Goal: Task Accomplishment & Management: Manage account settings

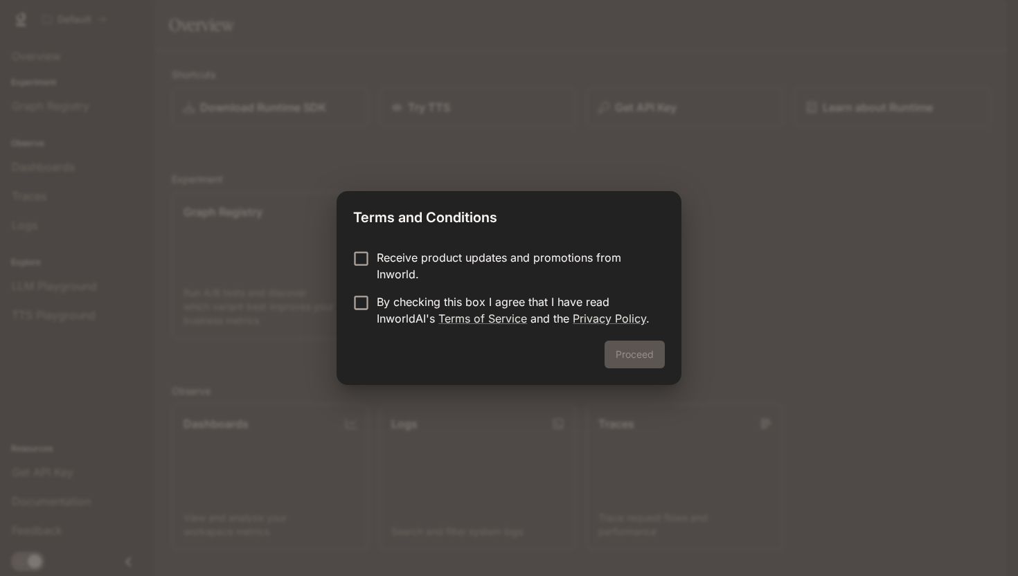
click at [512, 255] on p "Receive product updates and promotions from Inworld." at bounding box center [515, 265] width 277 height 33
click at [514, 312] on link "Terms of Service" at bounding box center [482, 319] width 89 height 14
click at [361, 312] on label "By checking this box I agree that I have read InworldAI's Terms of Service and …" at bounding box center [499, 310] width 308 height 33
click at [625, 359] on button "Proceed" at bounding box center [634, 355] width 60 height 28
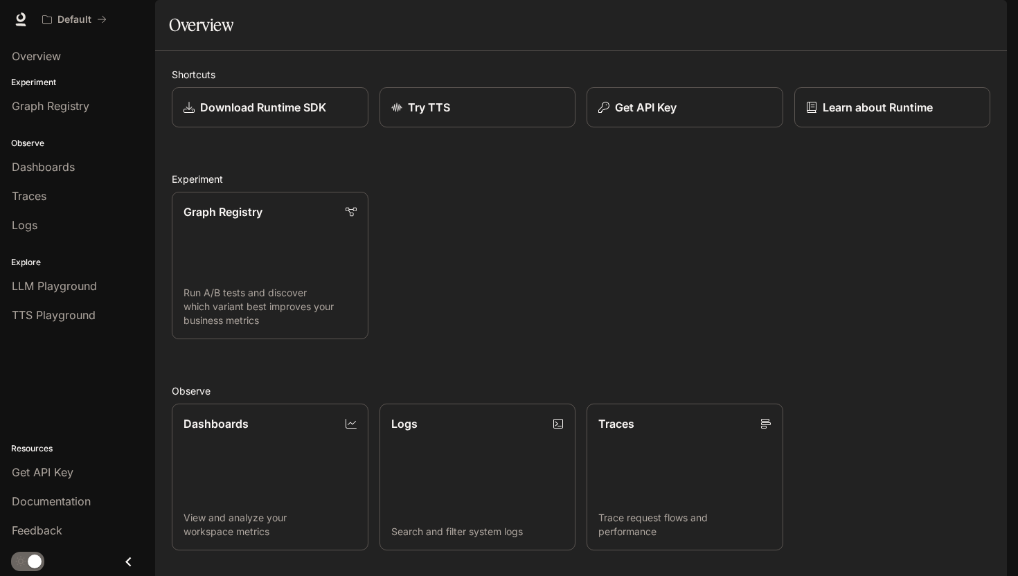
click at [988, 26] on img "button" at bounding box center [986, 19] width 19 height 19
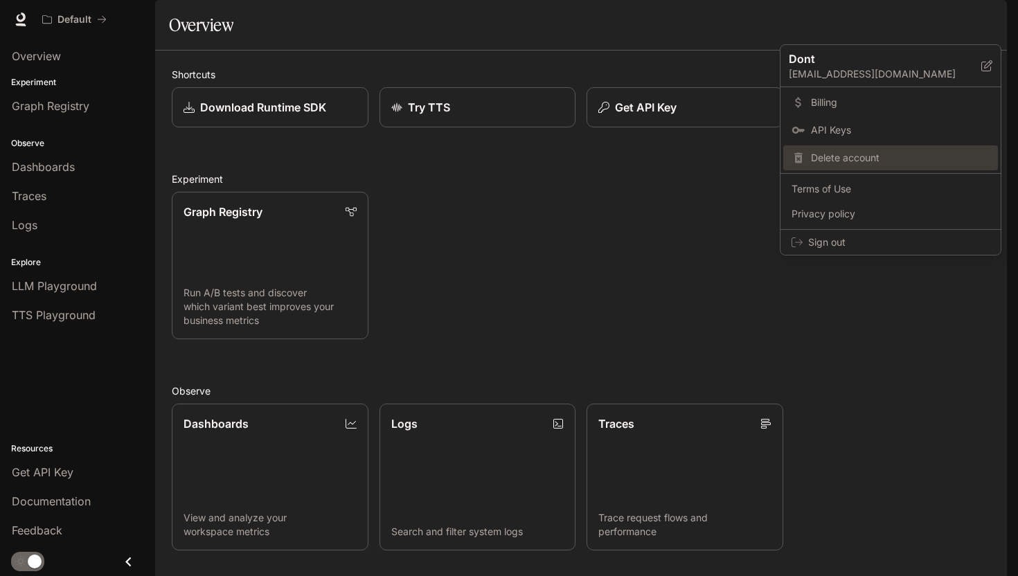
click at [860, 165] on div "Delete account" at bounding box center [890, 157] width 215 height 25
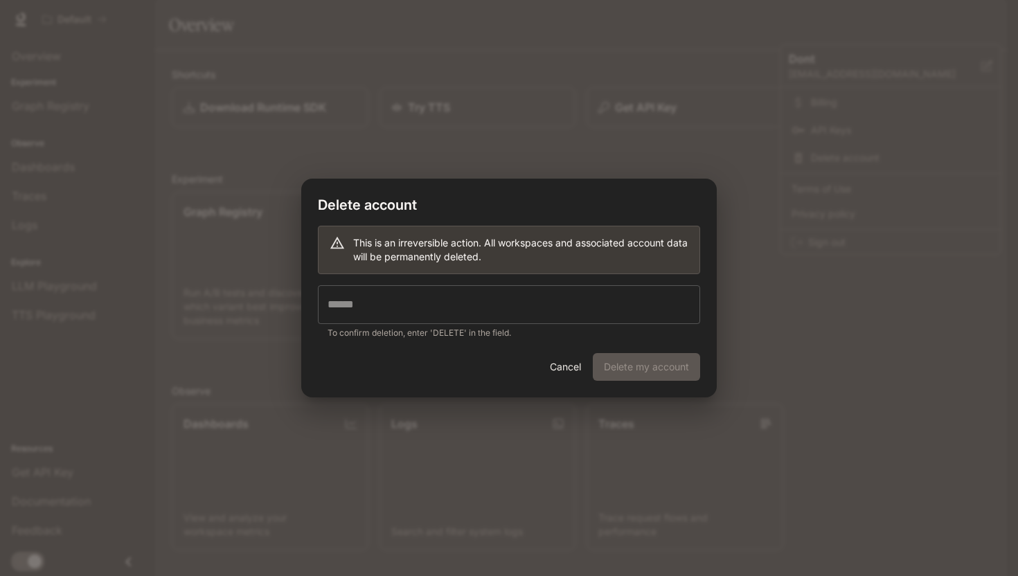
click at [637, 299] on input "text" at bounding box center [509, 304] width 382 height 39
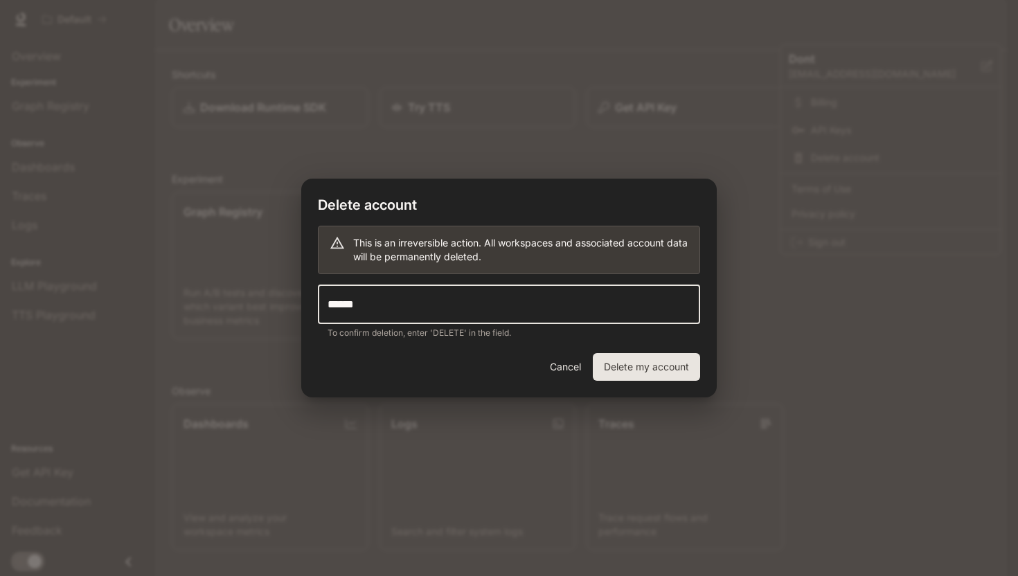
type input "******"
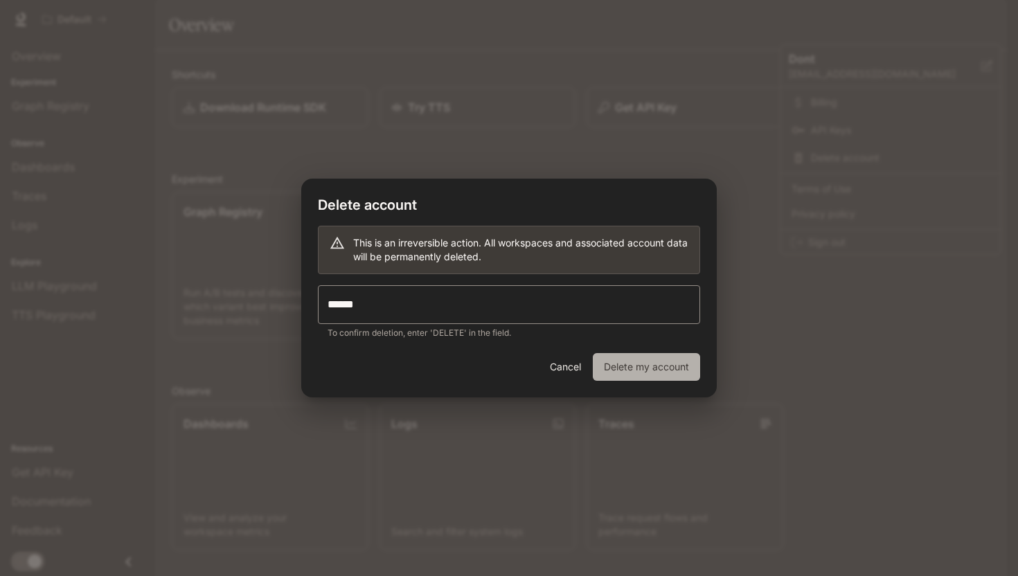
click at [669, 365] on button "Delete my account" at bounding box center [646, 367] width 107 height 28
